Goal: Task Accomplishment & Management: Complete application form

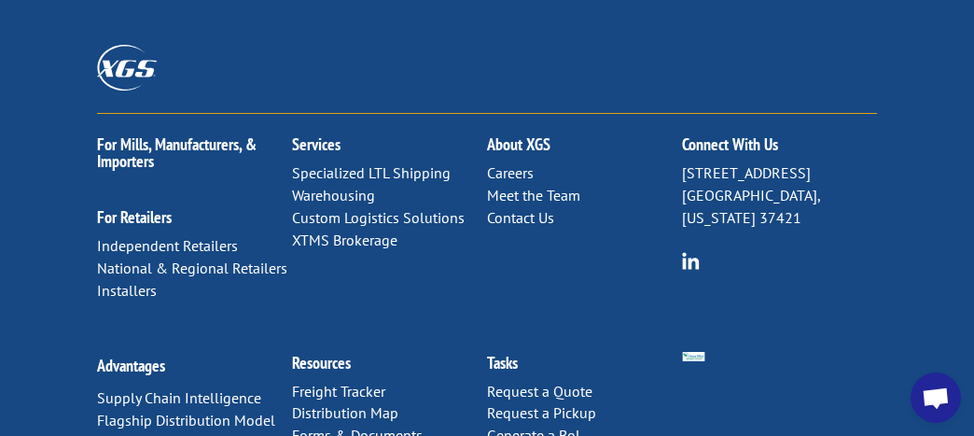
scroll to position [1168, 0]
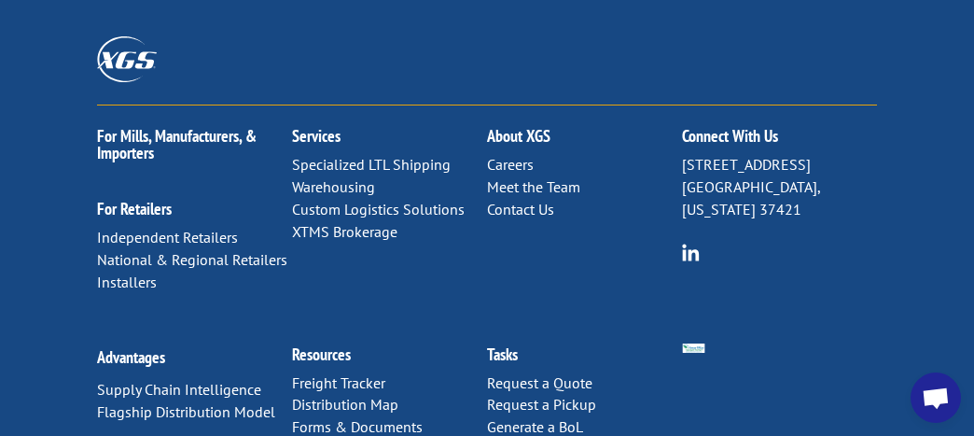
click at [520, 155] on link "Careers" at bounding box center [510, 164] width 47 height 19
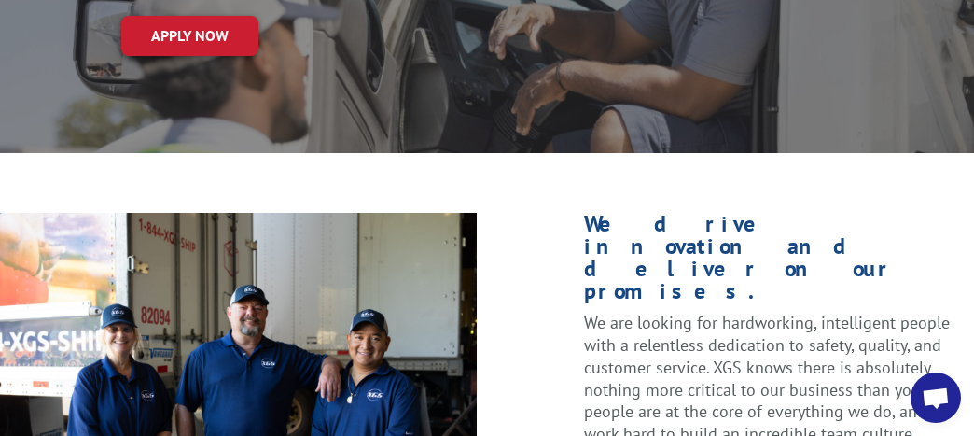
scroll to position [290, 0]
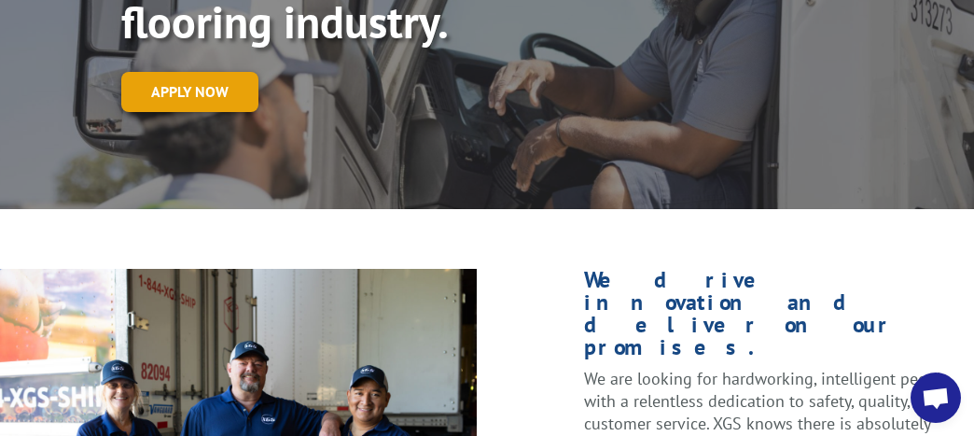
click at [199, 76] on link "Apply now" at bounding box center [189, 92] width 137 height 40
click at [217, 104] on link "Apply now" at bounding box center [189, 92] width 137 height 40
